Goal: Information Seeking & Learning: Learn about a topic

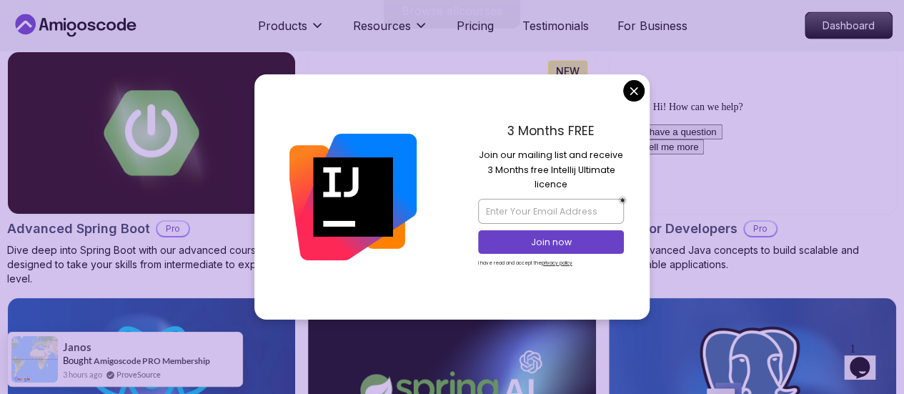
scroll to position [1591, 0]
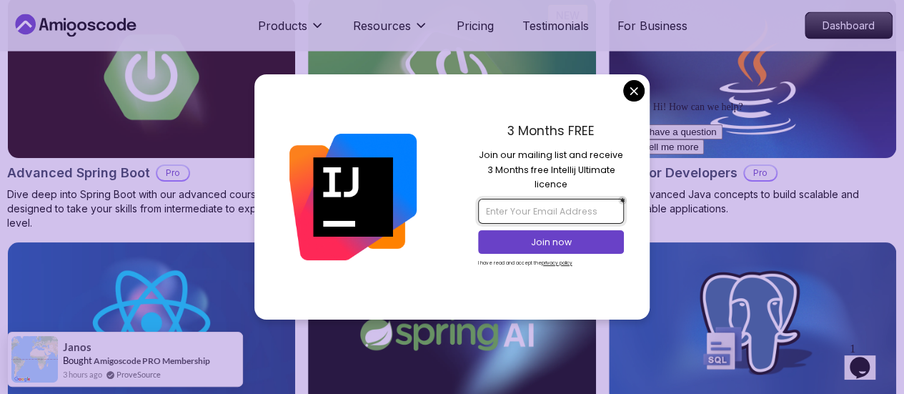
click at [508, 205] on input "email" at bounding box center [551, 211] width 146 height 24
click at [345, 262] on div at bounding box center [353, 196] width 198 height 244
click at [522, 217] on input "email" at bounding box center [551, 211] width 146 height 24
type input "[EMAIL_ADDRESS][DOMAIN_NAME]"
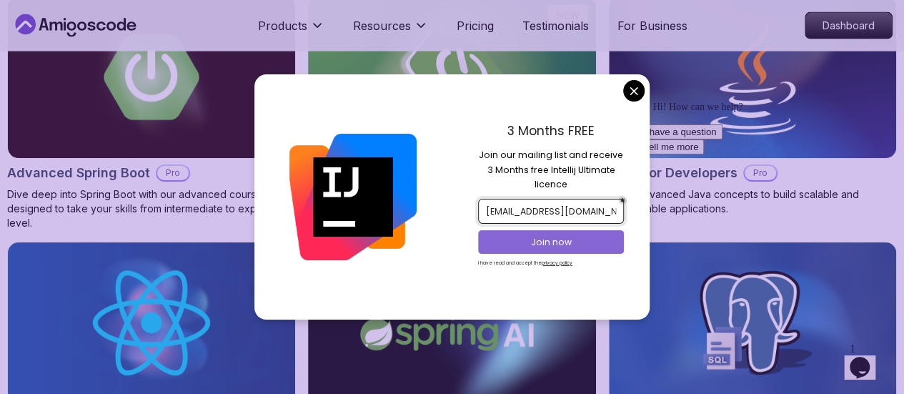
click at [550, 242] on p "Join now" at bounding box center [551, 242] width 119 height 13
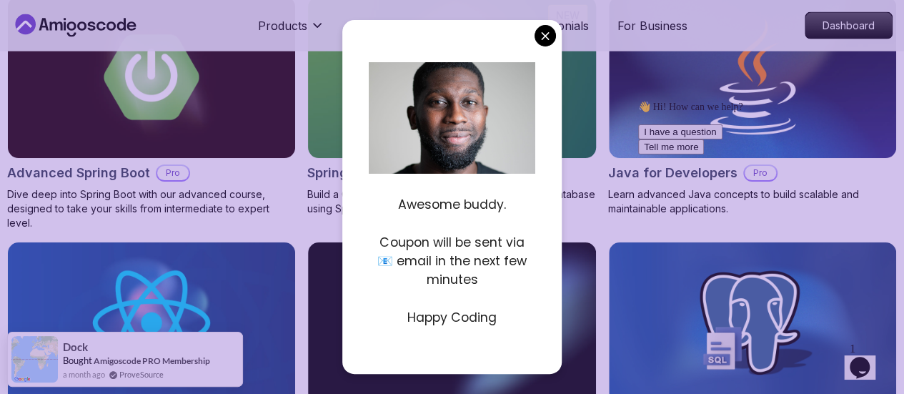
click at [595, 88] on img at bounding box center [452, 77] width 302 height 169
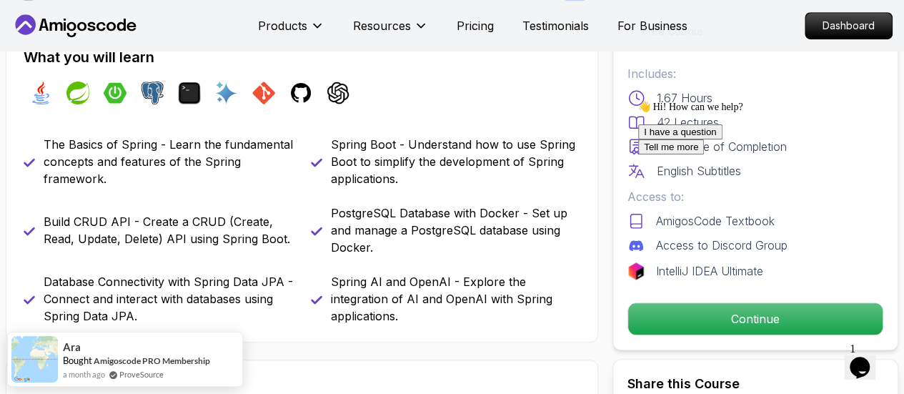
scroll to position [576, 0]
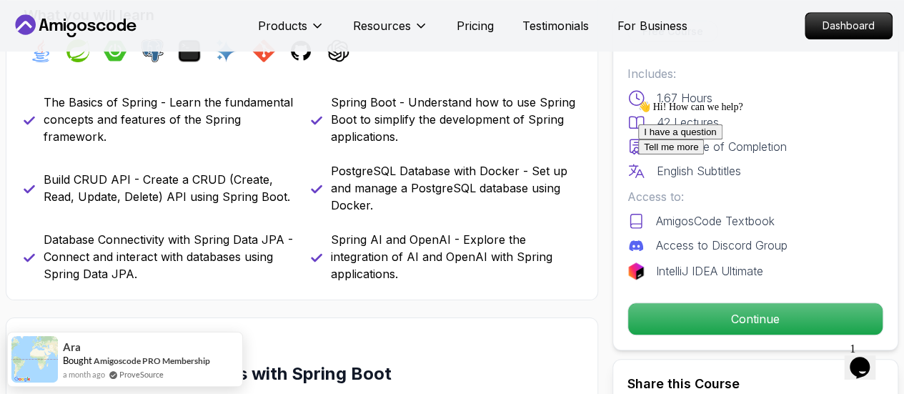
click at [731, 154] on div "I have a question Tell me more" at bounding box center [766, 139] width 257 height 30
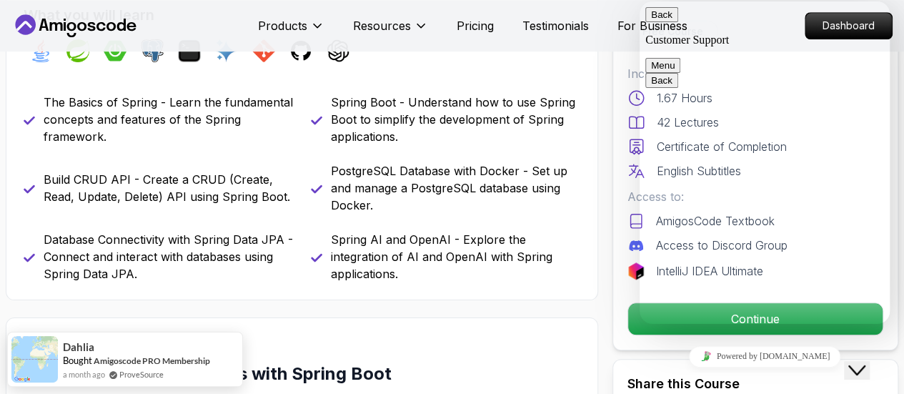
click at [866, 366] on icon "Close Chat This icon closes the chat window." at bounding box center [857, 370] width 17 height 17
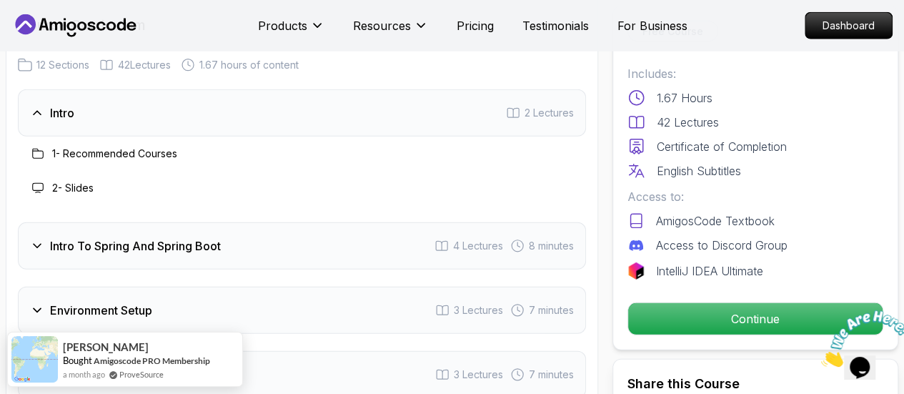
scroll to position [1841, 0]
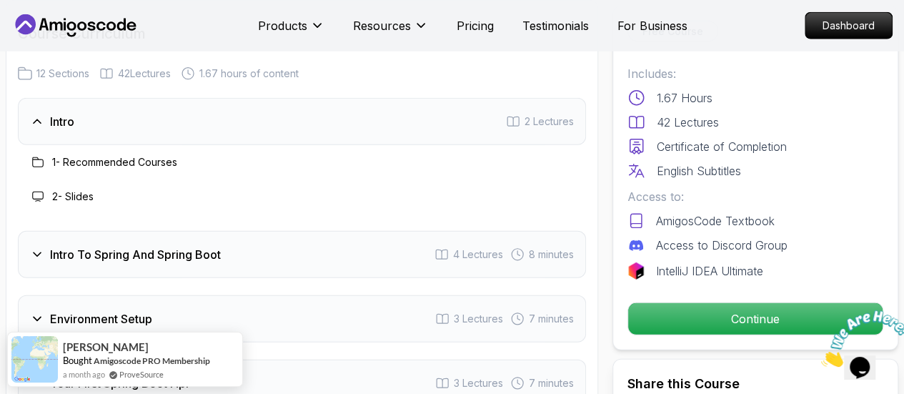
click at [64, 121] on h3 "Intro" at bounding box center [62, 121] width 24 height 17
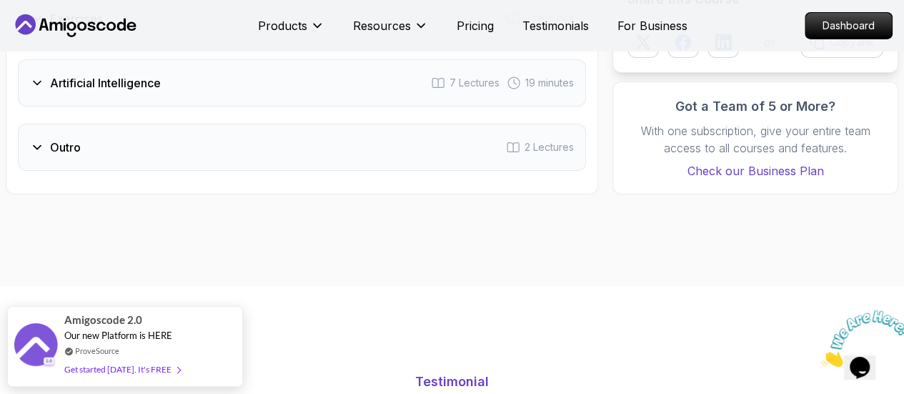
scroll to position [2558, 0]
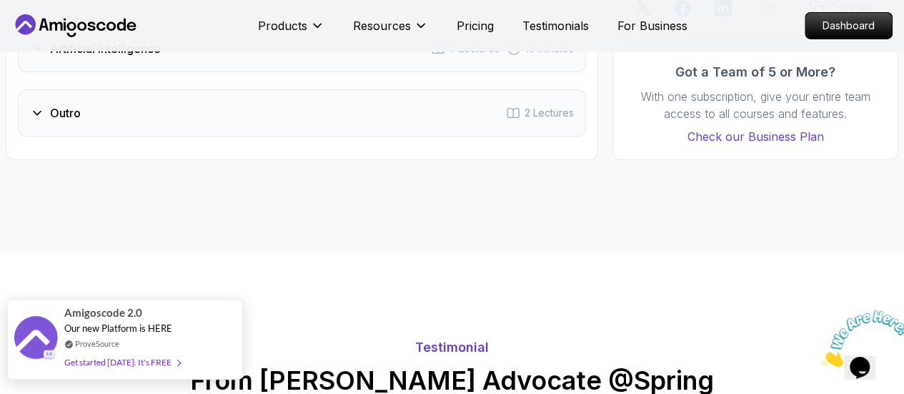
click at [117, 365] on div "Get started [DATE]. It's FREE" at bounding box center [122, 362] width 116 height 16
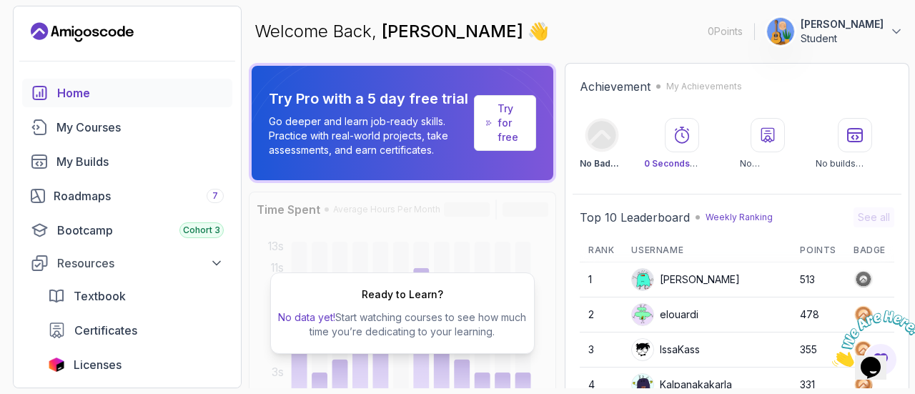
click at [447, 239] on div "Ready to Learn? No data yet! Start watching courses to see how much time you’re…" at bounding box center [402, 313] width 307 height 243
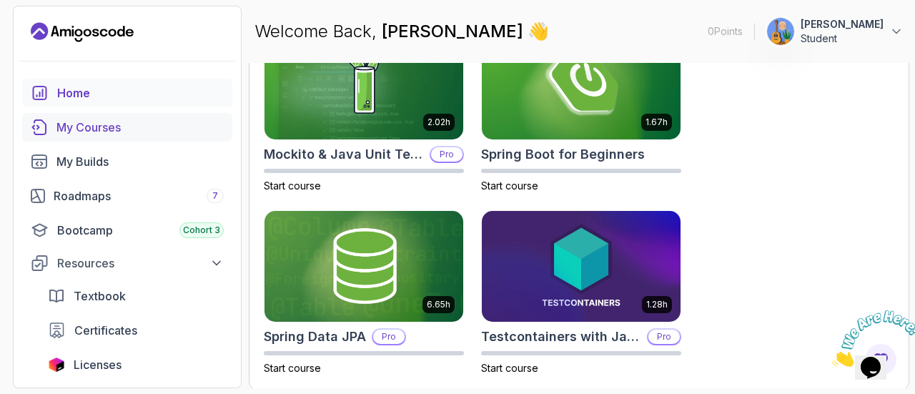
click at [89, 124] on div "My Courses" at bounding box center [139, 127] width 167 height 17
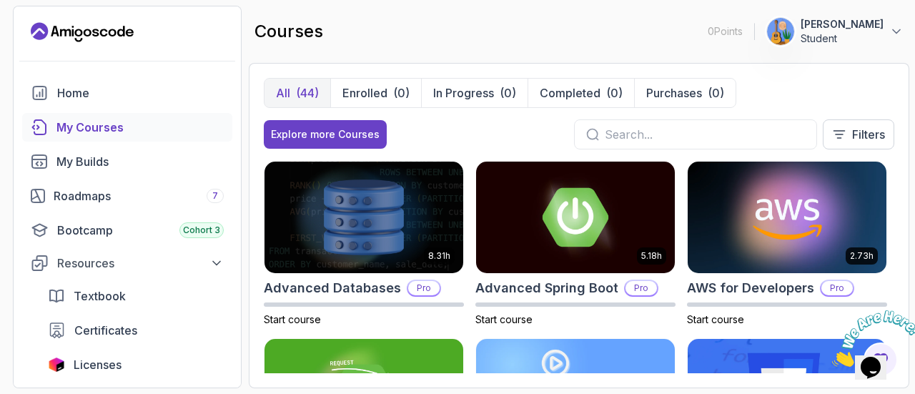
click at [110, 129] on div "My Courses" at bounding box center [139, 127] width 167 height 17
click at [127, 129] on div "My Courses" at bounding box center [139, 127] width 167 height 17
click at [87, 88] on div "Home" at bounding box center [140, 92] width 167 height 17
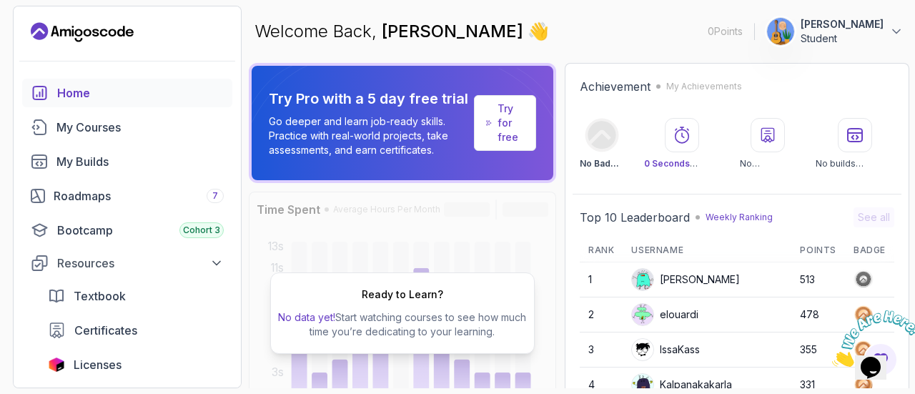
click at [556, 325] on div "Ready to Learn? No data yet! Start watching courses to see how much time you’re…" at bounding box center [402, 313] width 307 height 243
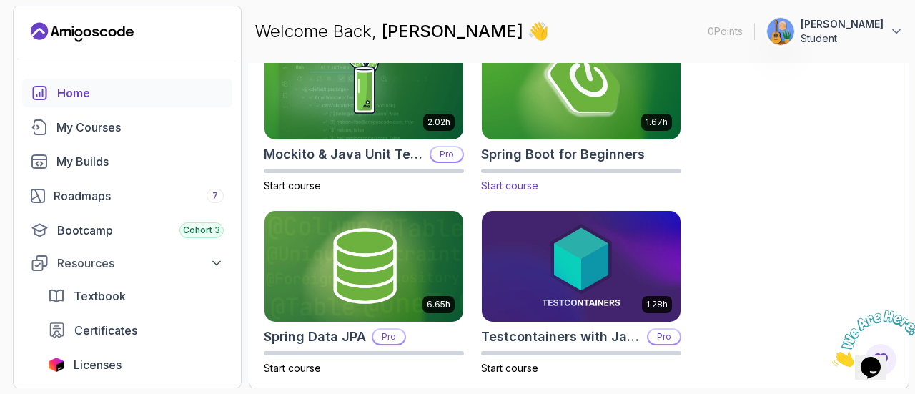
click at [603, 84] on img at bounding box center [581, 83] width 209 height 117
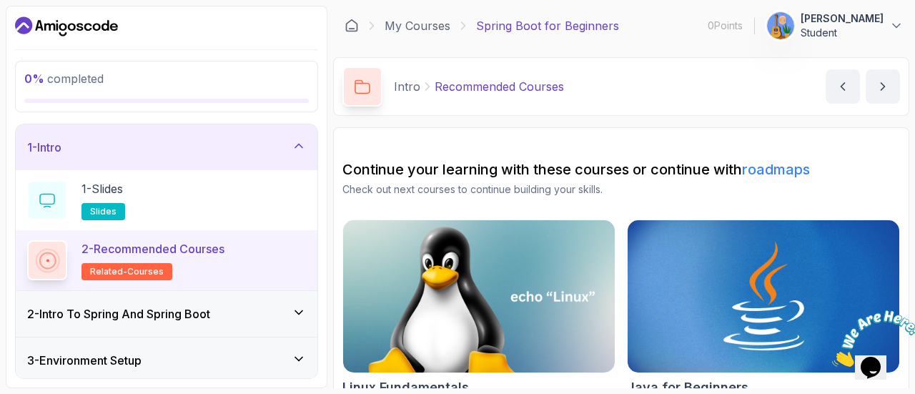
scroll to position [215, 0]
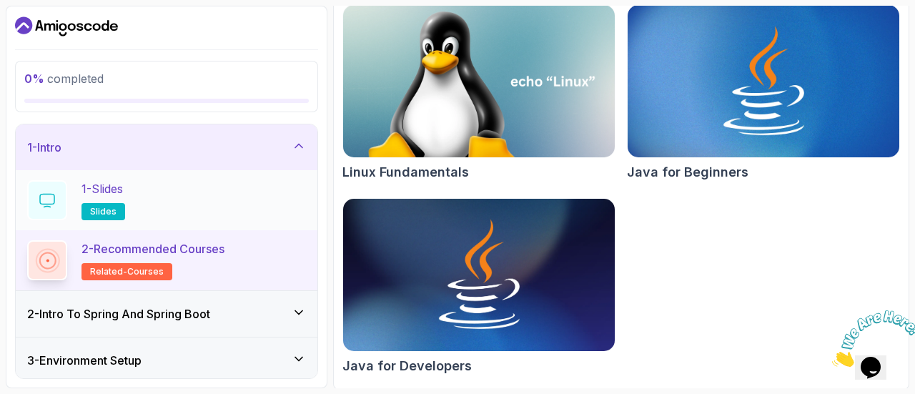
click at [112, 191] on p "1 - Slides" at bounding box center [101, 188] width 41 height 17
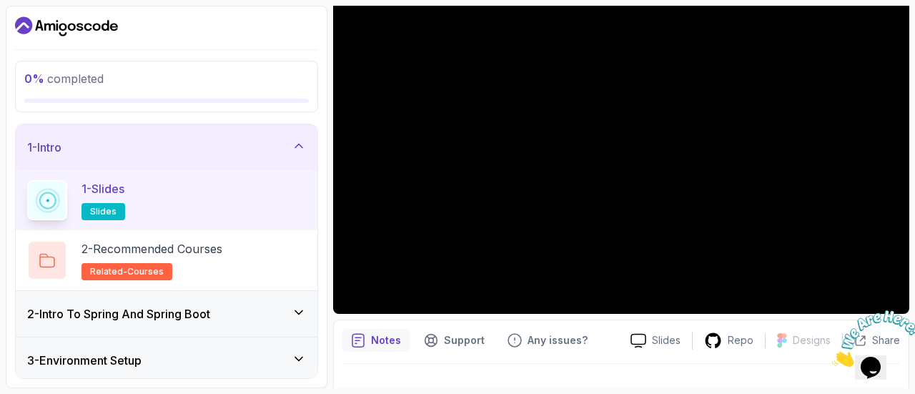
scroll to position [162, 0]
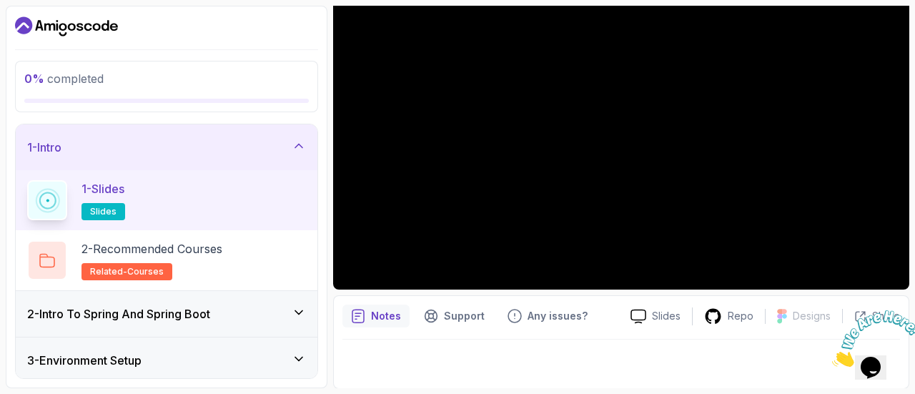
click at [204, 317] on h3 "2 - Intro To Spring And Spring Boot" at bounding box center [118, 313] width 183 height 17
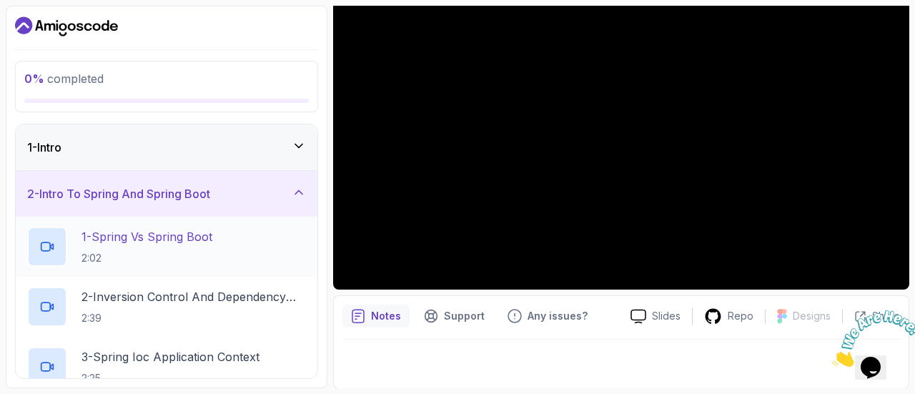
click at [185, 248] on h2 "1 - Spring Vs Spring Boot 2:02" at bounding box center [146, 246] width 131 height 37
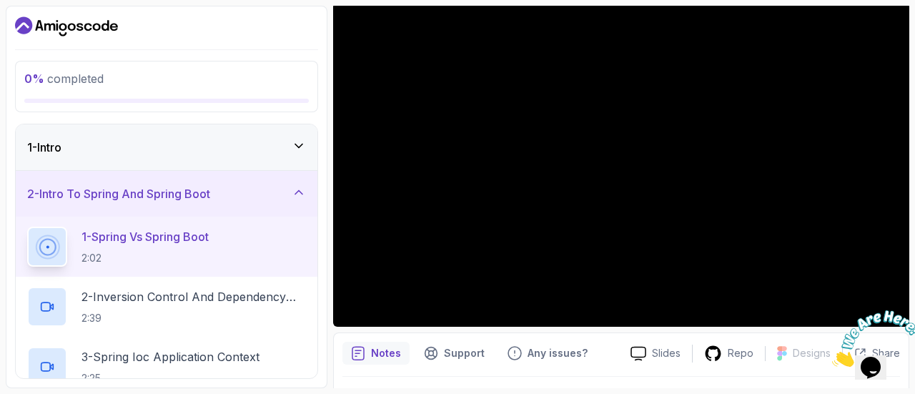
scroll to position [162, 0]
